Goal: Task Accomplishment & Management: Use online tool/utility

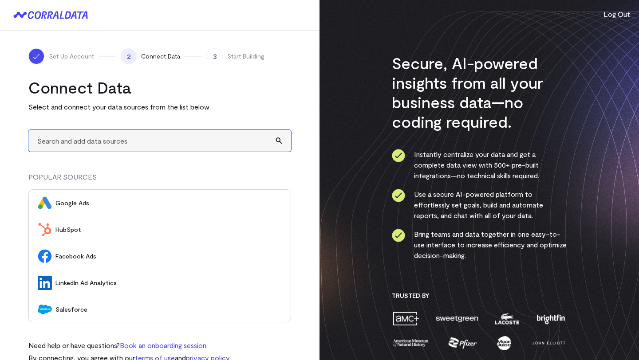
click at [129, 138] on input "text" at bounding box center [159, 141] width 263 height 22
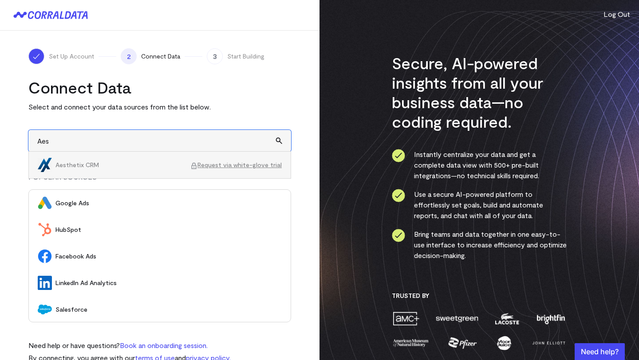
type input "Aes"
click at [218, 106] on p "Select and connect your data sources from the list below." at bounding box center [159, 107] width 263 height 11
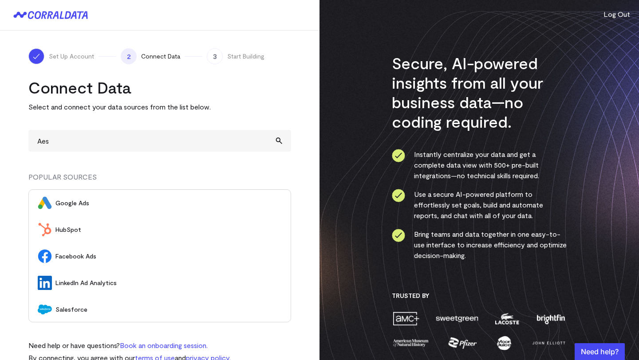
click at [302, 112] on div "Set Up Account 2 Connect Data 3 Start Building Connect Data Select and connect …" at bounding box center [160, 206] width 320 height 351
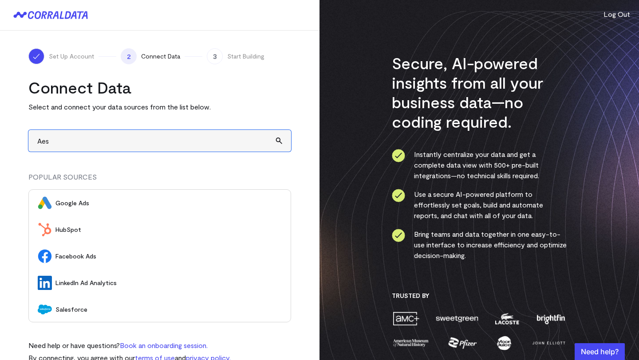
click at [244, 144] on input "Aes" at bounding box center [159, 141] width 263 height 22
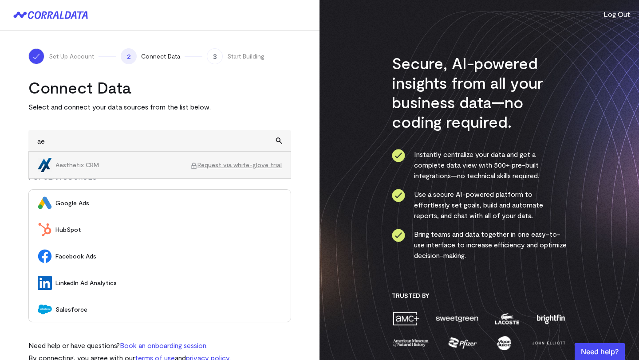
click at [67, 166] on span "Aesthetix CRM" at bounding box center [122, 165] width 135 height 9
type input "Aesthetix CRMRequest via white-glove trial"
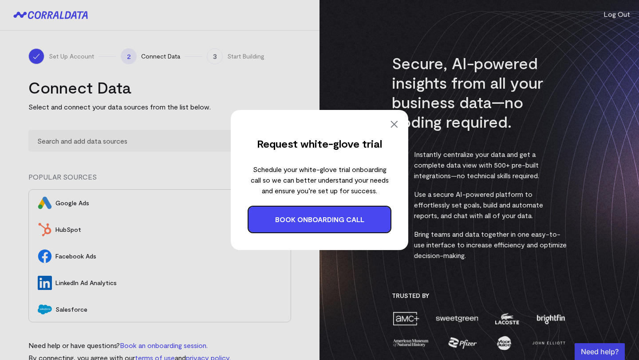
click at [396, 123] on img at bounding box center [394, 124] width 11 height 11
